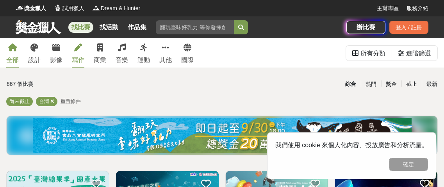
click at [77, 48] on icon at bounding box center [78, 48] width 8 height 8
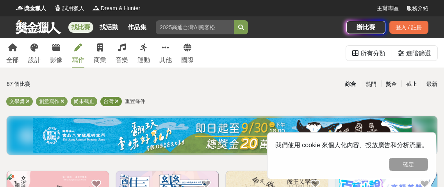
click at [116, 101] on icon at bounding box center [117, 101] width 4 height 5
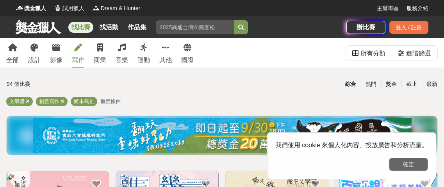
click at [404, 164] on button "確定" at bounding box center [408, 164] width 39 height 13
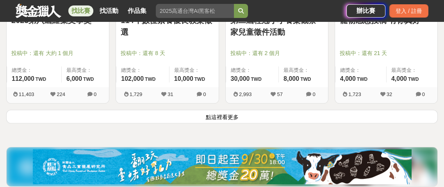
scroll to position [1017, 0]
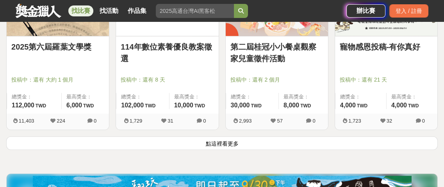
click at [215, 139] on button "點這裡看更多" at bounding box center [221, 143] width 431 height 14
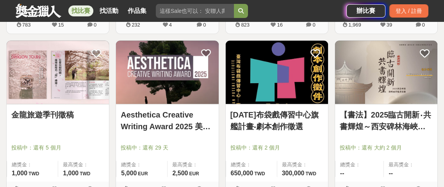
scroll to position [1791, 0]
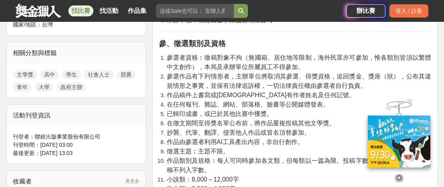
scroll to position [348, 0]
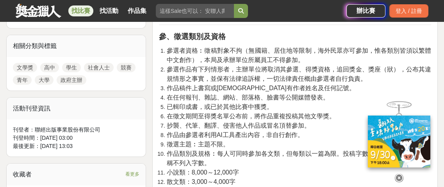
click at [397, 176] on icon at bounding box center [399, 178] width 9 height 9
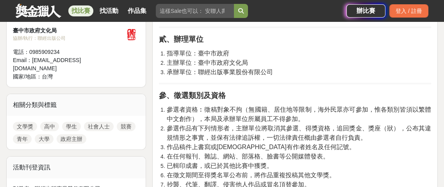
scroll to position [246, 0]
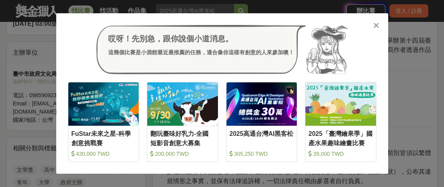
click at [375, 26] on icon at bounding box center [376, 25] width 6 height 8
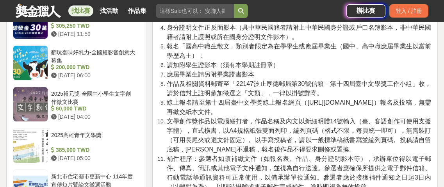
scroll to position [656, 0]
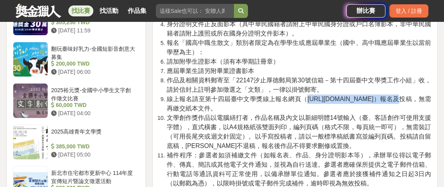
drag, startPoint x: 307, startPoint y: 98, endPoint x: 368, endPoint y: 99, distance: 61.7
click at [368, 99] on span "線上報名請至第十四屆臺中文學獎線上報名網頁（https://bit.ly/4mCVbeI）報名及投稿，無需再繳交紙本文件。" at bounding box center [299, 104] width 264 height 16
copy span "https://bit.ly/4mCVbeI"
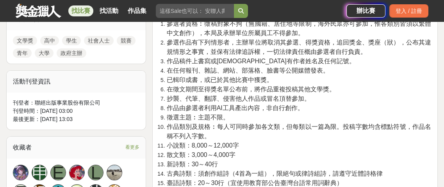
scroll to position [423, 0]
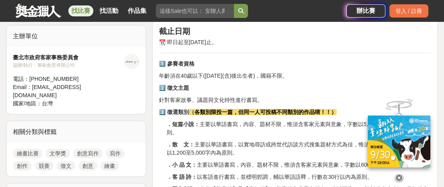
scroll to position [202, 0]
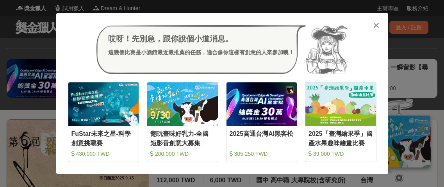
click at [375, 26] on icon at bounding box center [376, 25] width 6 height 8
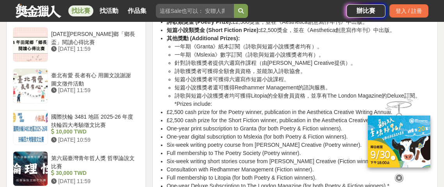
scroll to position [814, 0]
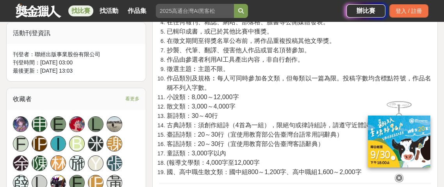
scroll to position [435, 0]
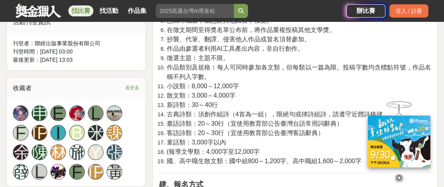
click at [398, 178] on icon at bounding box center [399, 178] width 9 height 9
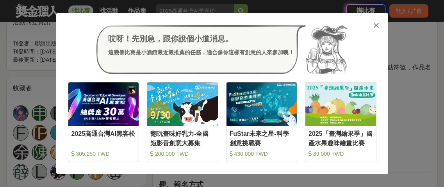
click at [376, 27] on icon at bounding box center [376, 25] width 6 height 8
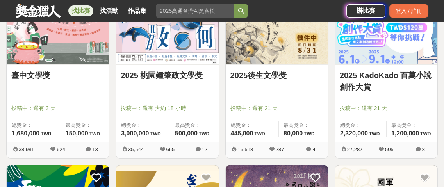
scroll to position [168, 0]
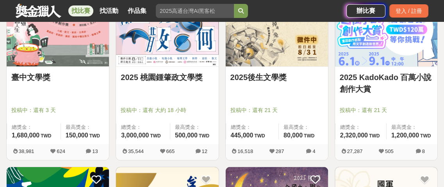
click at [160, 77] on link "2025 桃園鍾肇政文學獎" at bounding box center [167, 77] width 93 height 12
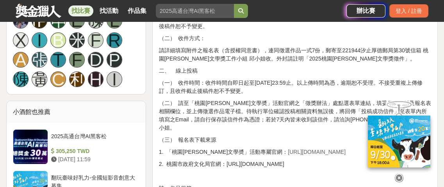
scroll to position [549, 0]
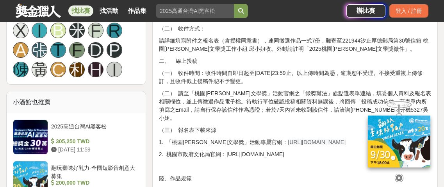
click at [399, 175] on icon at bounding box center [399, 178] width 9 height 9
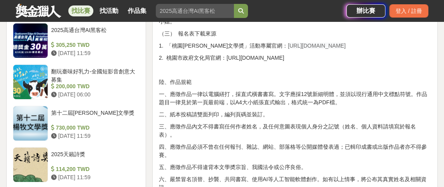
scroll to position [613, 0]
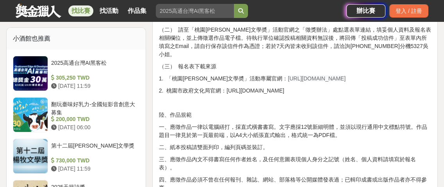
drag, startPoint x: 258, startPoint y: 68, endPoint x: 332, endPoint y: 67, distance: 74.2
click at [332, 75] on p "1. 「桃園[PERSON_NAME]文學奬」活動專屬官網： [URL][DOMAIN_NAME]" at bounding box center [295, 79] width 272 height 8
copy span "[URL][DOMAIN_NAME]"
